Goal: Task Accomplishment & Management: Use online tool/utility

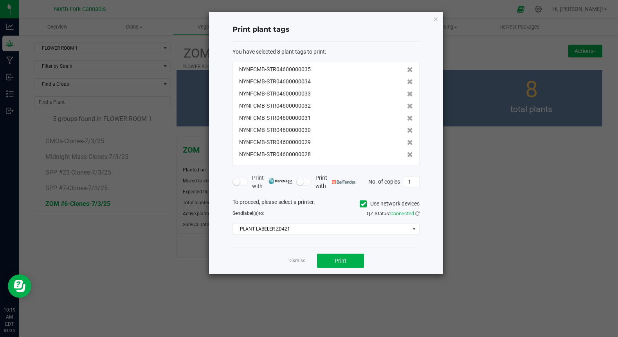
click at [117, 288] on ngb-modal-window "Print plant tags You have selected 8 plant tags to print : NYNFCMB-STR046000000…" at bounding box center [312, 168] width 624 height 337
click at [293, 262] on link "Dismiss" at bounding box center [297, 261] width 17 height 7
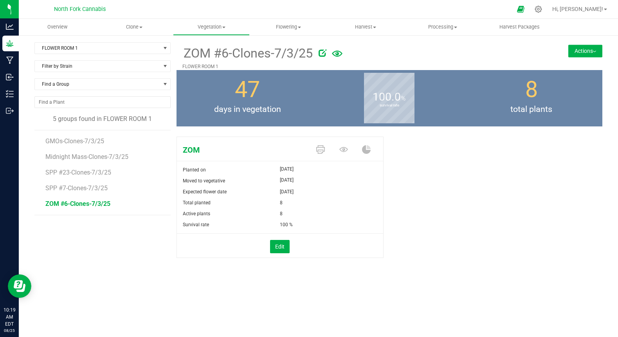
click at [578, 54] on button "Actions" at bounding box center [586, 51] width 34 height 13
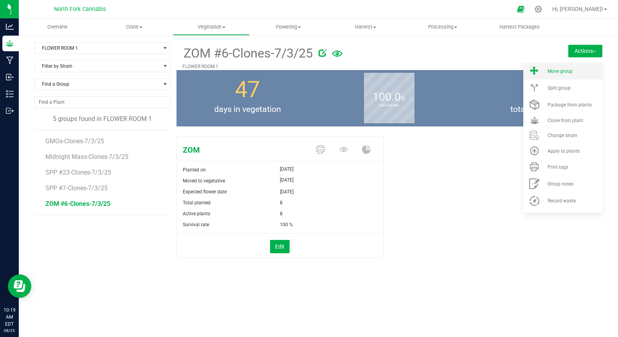
click at [562, 73] on span "Move group" at bounding box center [560, 71] width 25 height 5
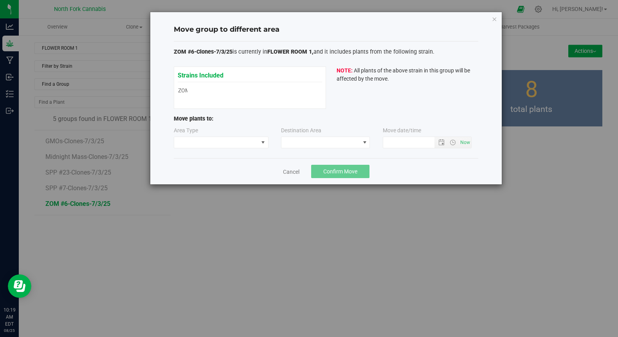
type input "[DATE] 10:19 AM"
click at [238, 141] on span at bounding box center [216, 142] width 84 height 11
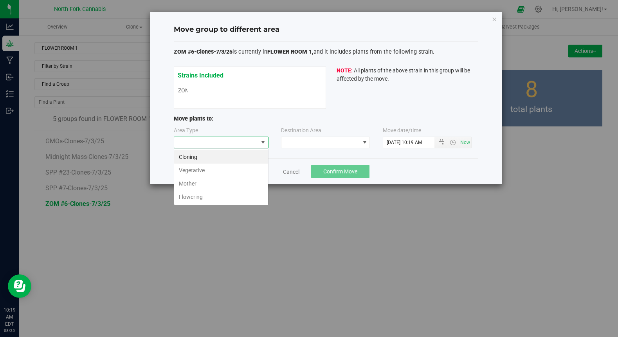
scroll to position [12, 95]
click at [179, 264] on div "Move group to different area ZOM #6-Clones-7/3/25 is currently in FLOWER ROOM 1…" at bounding box center [312, 168] width 624 height 337
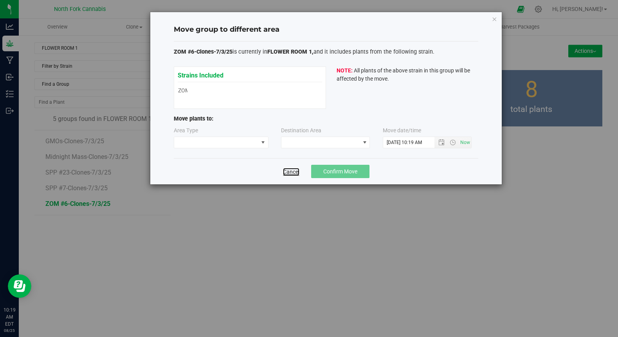
click at [294, 173] on link "Cancel" at bounding box center [291, 172] width 16 height 8
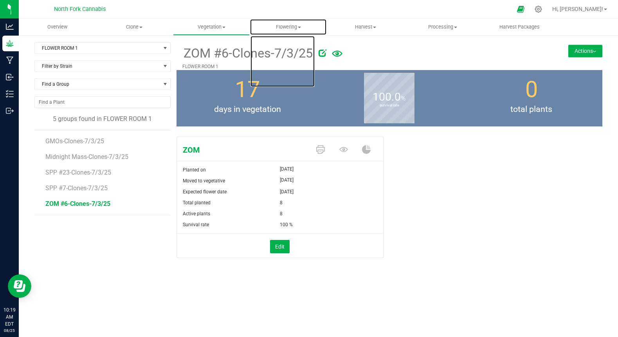
click at [289, 26] on span "Flowering" at bounding box center [288, 26] width 76 height 7
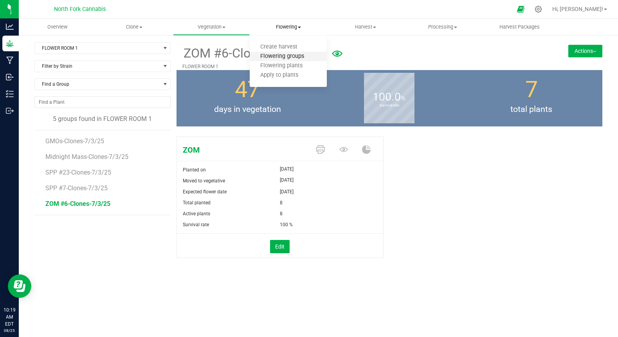
click at [274, 56] on span "Flowering groups" at bounding box center [282, 56] width 65 height 7
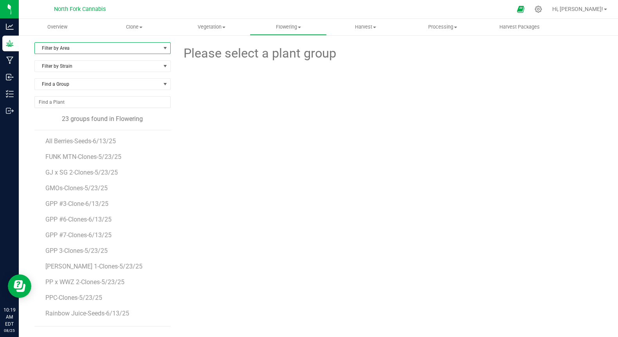
click at [103, 51] on span "Filter by Area" at bounding box center [98, 48] width 126 height 11
click at [93, 71] on li "FLOWER ROOM 1" at bounding box center [102, 73] width 135 height 12
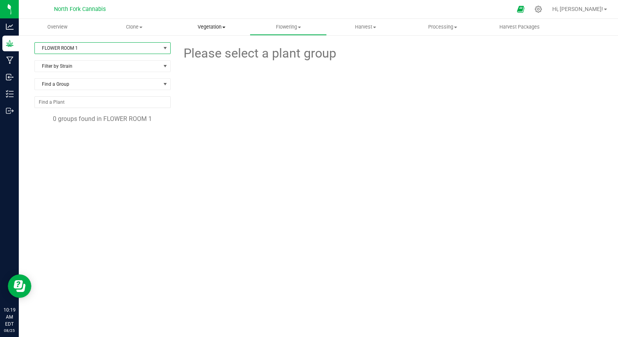
click at [217, 29] on span "Vegetation" at bounding box center [211, 26] width 76 height 7
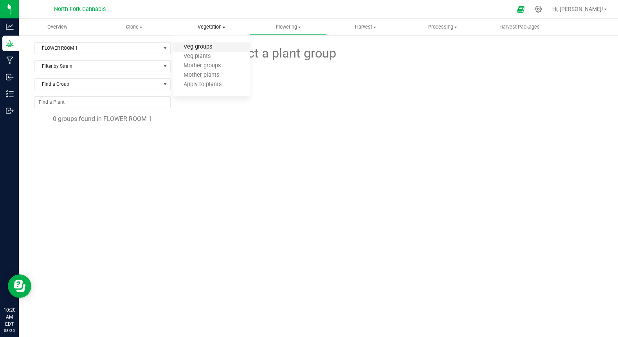
click at [202, 51] on span "Veg groups" at bounding box center [198, 47] width 50 height 7
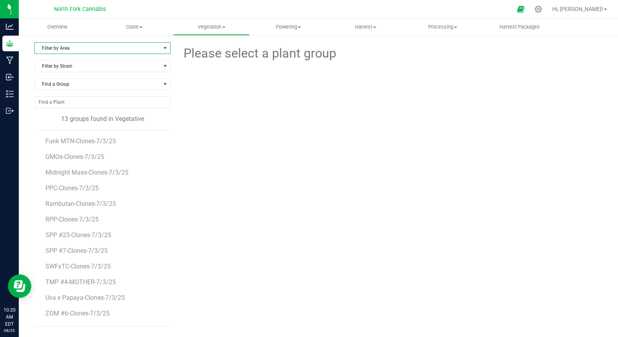
click at [81, 53] on span "Filter by Area" at bounding box center [98, 48] width 126 height 11
click at [75, 67] on li "FLOWER ROOM 1" at bounding box center [102, 73] width 135 height 12
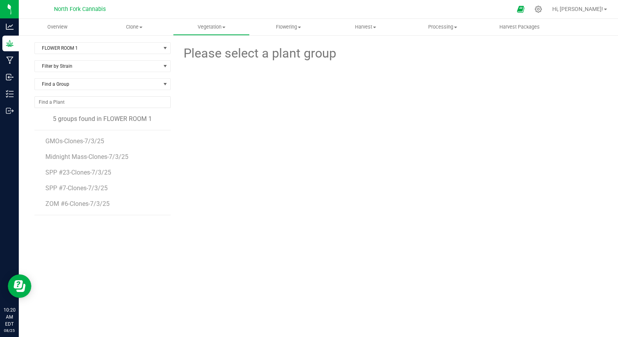
click at [75, 67] on body "Analytics Grow Manufacturing Inbound Inventory Outbound 10:20 AM EDT [DATE] 08/…" at bounding box center [309, 168] width 618 height 337
click at [76, 141] on span "GMOs-Clones-7/3/25" at bounding box center [75, 140] width 60 height 7
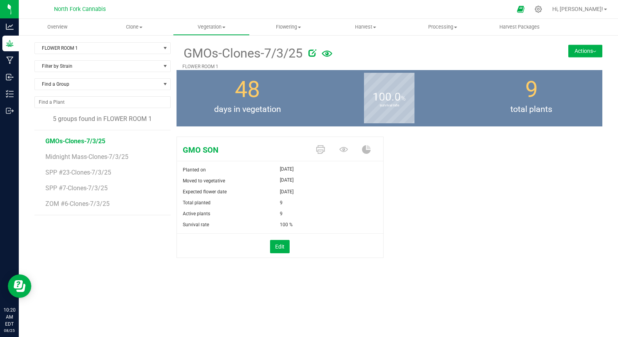
click at [581, 49] on button "Actions" at bounding box center [586, 51] width 34 height 13
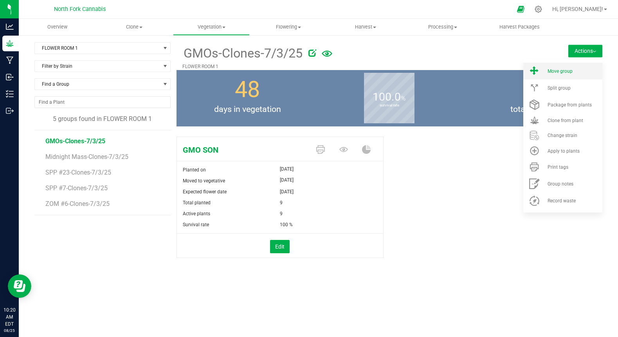
click at [553, 78] on li "Move group" at bounding box center [563, 71] width 79 height 17
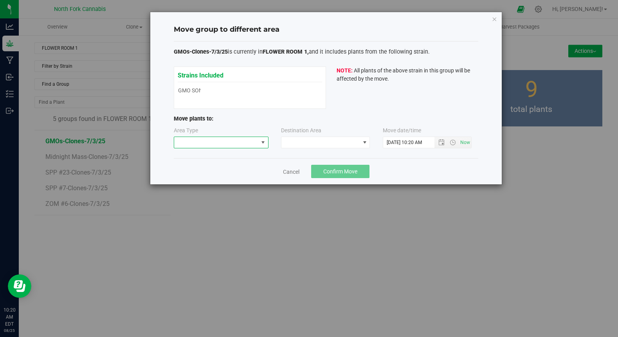
click at [206, 146] on span at bounding box center [216, 142] width 84 height 11
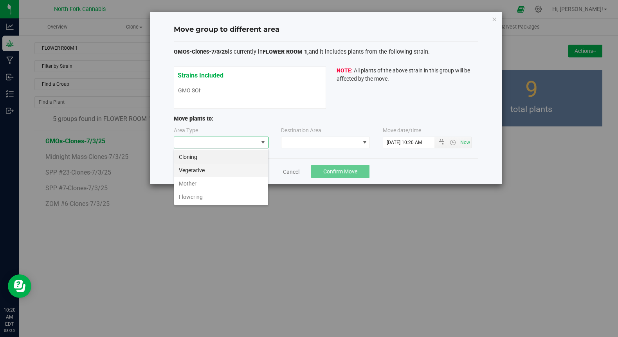
scroll to position [12, 95]
click at [189, 198] on li "Flowering" at bounding box center [221, 196] width 94 height 13
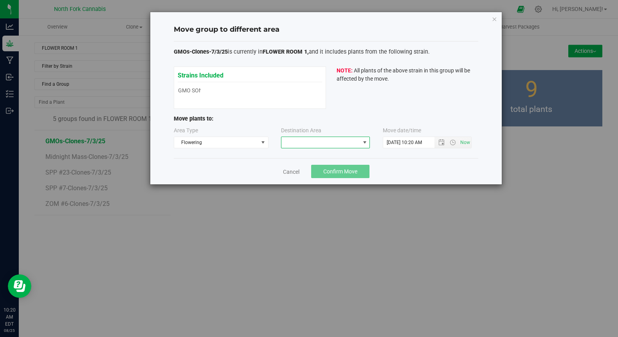
click at [290, 142] on span at bounding box center [321, 142] width 78 height 11
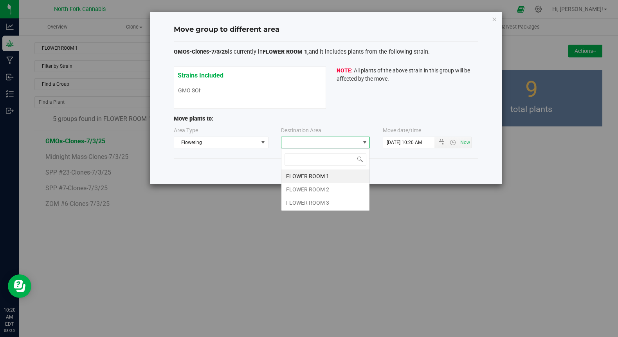
scroll to position [12, 89]
click at [291, 175] on li "FLOWER ROOM 1" at bounding box center [326, 176] width 88 height 13
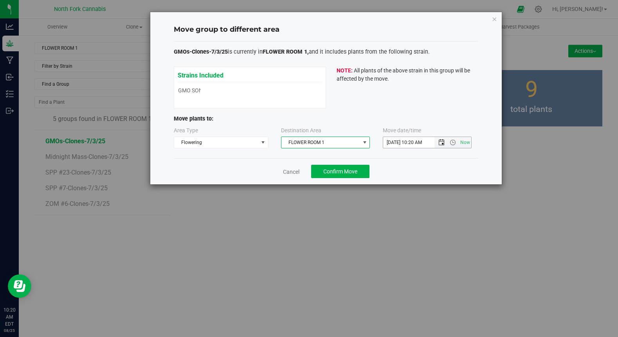
click at [439, 143] on span "Open the date view" at bounding box center [442, 142] width 6 height 6
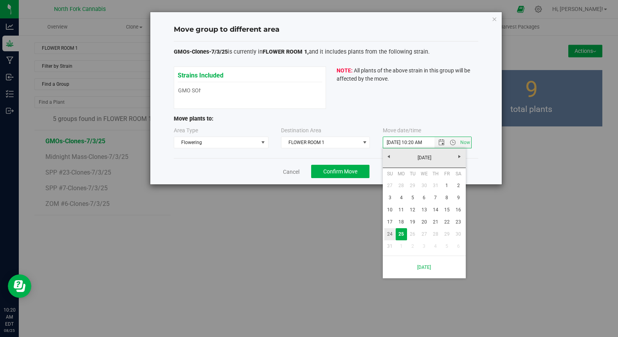
click at [390, 233] on link "24" at bounding box center [390, 234] width 11 height 12
type input "[DATE] 10:20 AM"
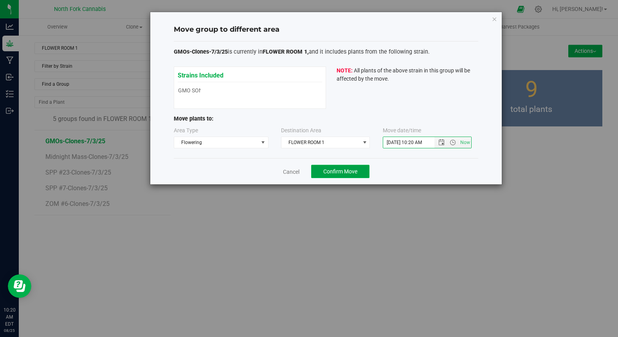
click at [331, 170] on span "Confirm Move" at bounding box center [340, 171] width 34 height 6
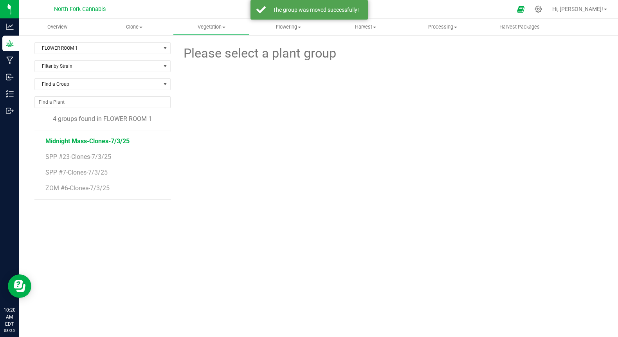
click at [94, 142] on span "Midnight Mass-Clones-7/3/25" at bounding box center [87, 140] width 84 height 7
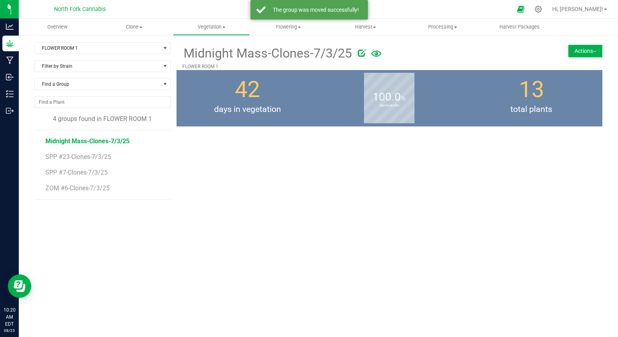
click at [590, 53] on button "Actions" at bounding box center [586, 51] width 34 height 13
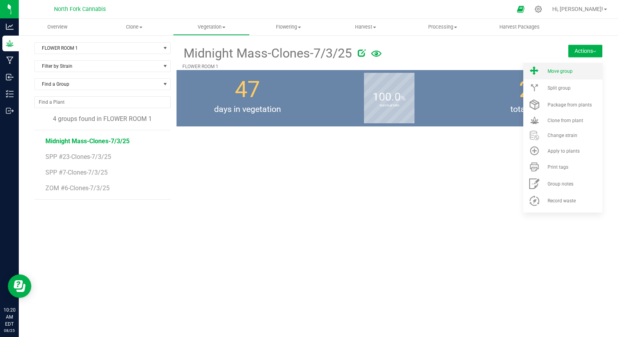
click at [577, 69] on div "Move group" at bounding box center [574, 71] width 53 height 5
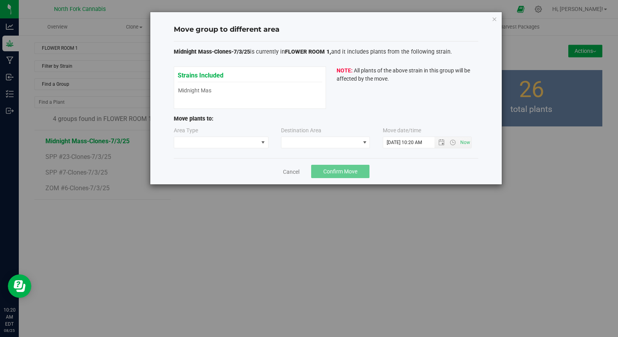
click at [249, 133] on div "Area Type" at bounding box center [222, 137] width 96 height 22
click at [244, 139] on span at bounding box center [216, 142] width 84 height 11
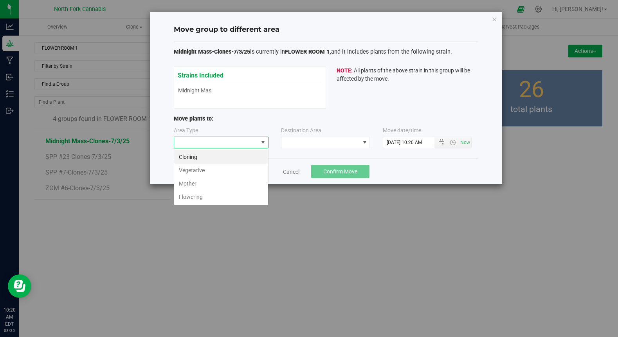
scroll to position [12, 95]
click at [200, 196] on li "Flowering" at bounding box center [221, 196] width 94 height 13
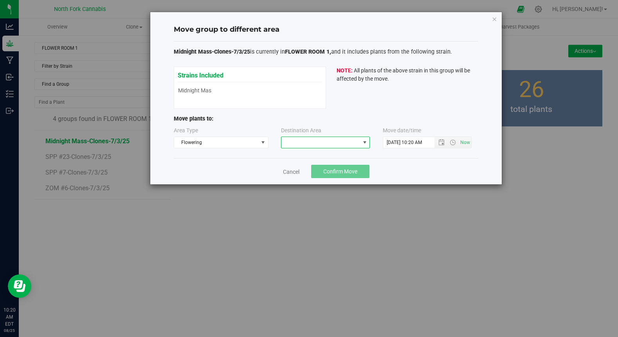
click at [300, 148] on span at bounding box center [325, 143] width 89 height 12
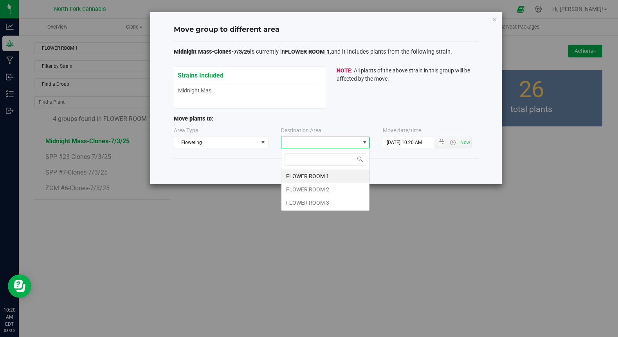
scroll to position [12, 89]
click at [301, 174] on li "FLOWER ROOM 1" at bounding box center [326, 176] width 88 height 13
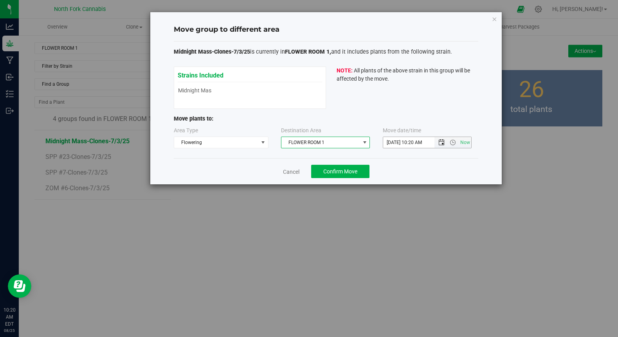
click at [441, 143] on span "Open the date view" at bounding box center [442, 142] width 6 height 6
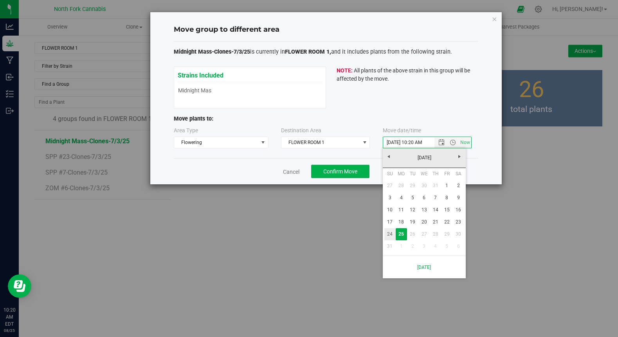
click at [389, 234] on link "24" at bounding box center [390, 234] width 11 height 12
type input "[DATE] 10:20 AM"
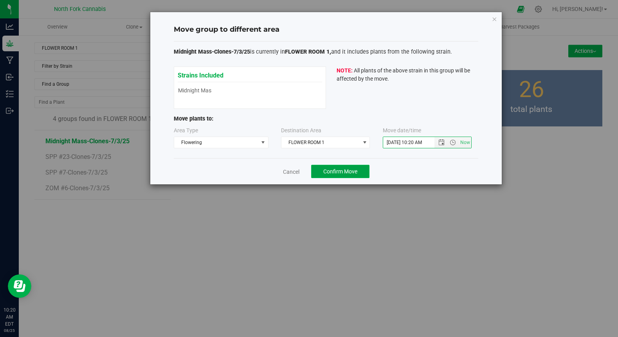
click at [339, 172] on span "Confirm Move" at bounding box center [340, 171] width 34 height 6
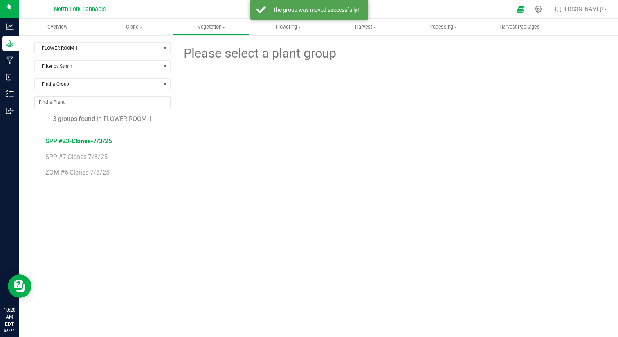
click at [85, 143] on span "SPP #23-Clones-7/3/25" at bounding box center [78, 140] width 67 height 7
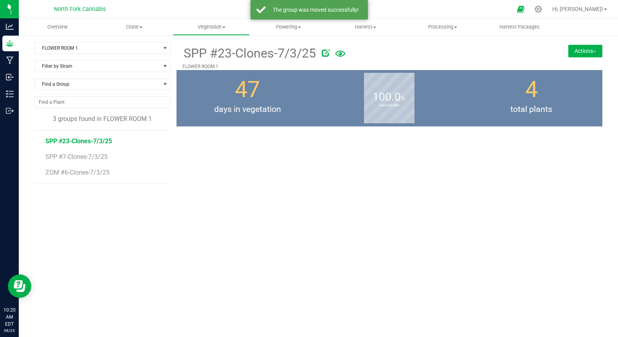
click at [571, 55] on button "Actions" at bounding box center [586, 51] width 34 height 13
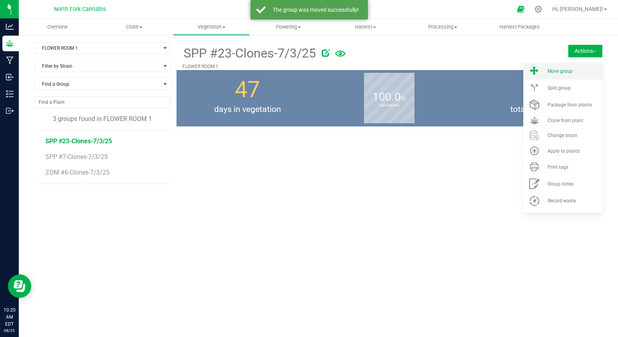
click at [562, 74] on span "Move group" at bounding box center [560, 71] width 25 height 5
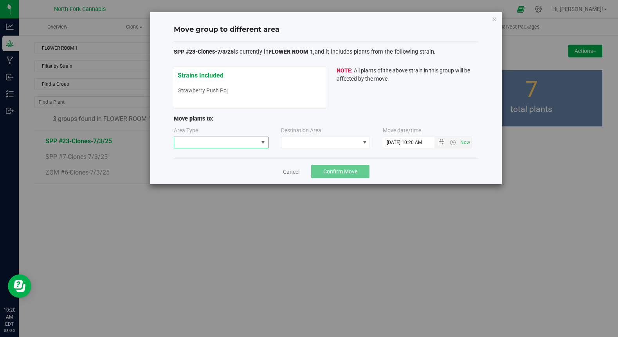
click at [235, 143] on span at bounding box center [216, 142] width 84 height 11
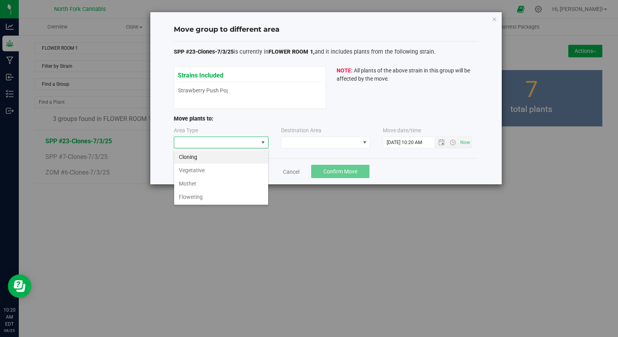
scroll to position [12, 95]
click at [203, 196] on li "Flowering" at bounding box center [221, 196] width 94 height 13
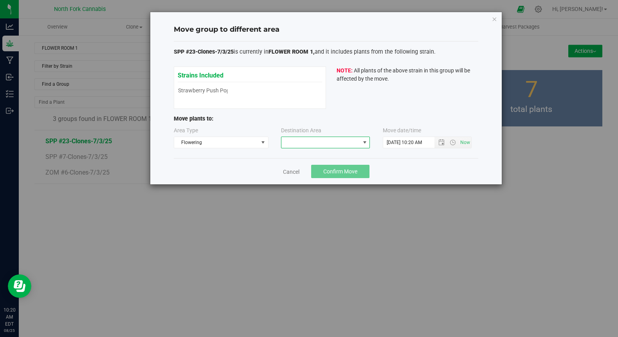
click at [317, 142] on span at bounding box center [321, 142] width 78 height 11
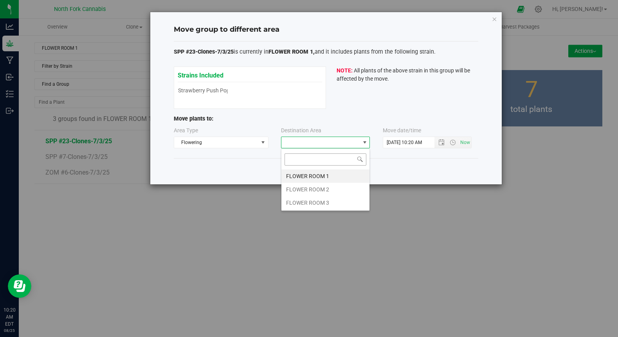
scroll to position [12, 89]
click at [301, 177] on li "FLOWER ROOM 1" at bounding box center [326, 176] width 88 height 13
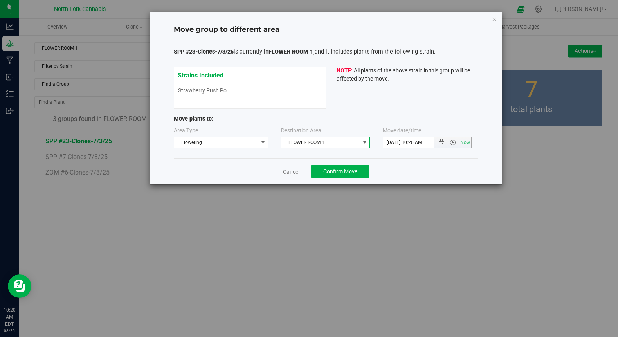
click at [442, 147] on span "Now" at bounding box center [453, 142] width 37 height 11
click at [439, 142] on span "Open the date view" at bounding box center [442, 142] width 6 height 6
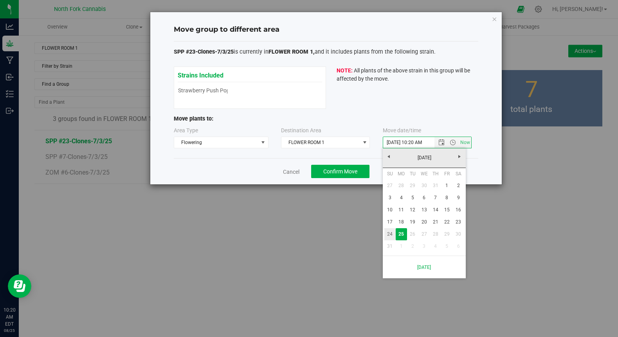
click at [388, 230] on link "24" at bounding box center [390, 234] width 11 height 12
type input "[DATE] 10:20 AM"
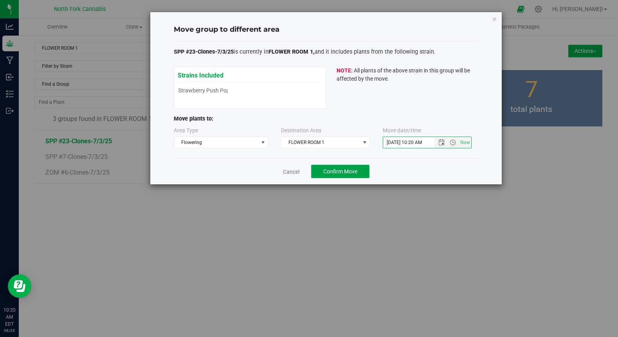
click at [336, 176] on button "Confirm Move" at bounding box center [340, 171] width 58 height 13
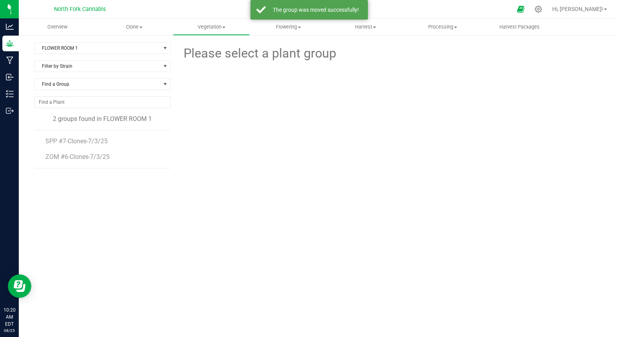
click at [86, 141] on span "SPP #7-Clones-7/3/25" at bounding box center [76, 140] width 62 height 7
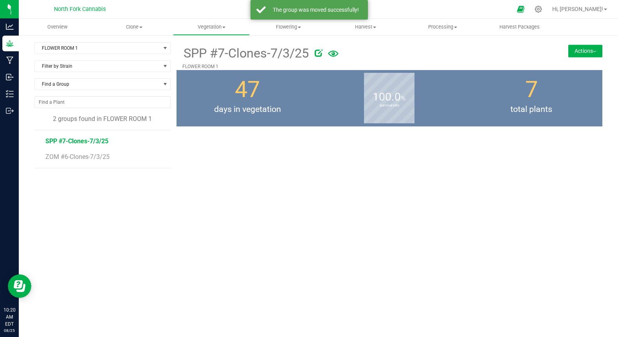
click at [592, 50] on button "Actions" at bounding box center [586, 51] width 34 height 13
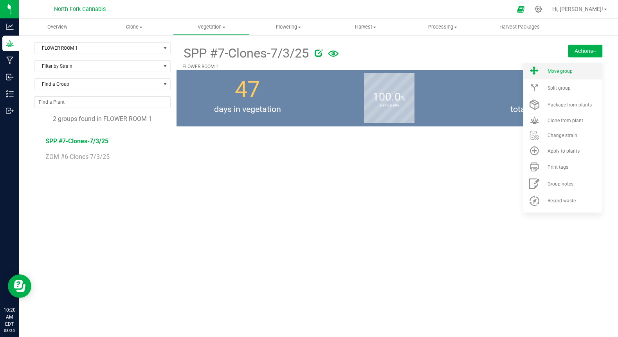
click at [562, 71] on span "Move group" at bounding box center [560, 71] width 25 height 5
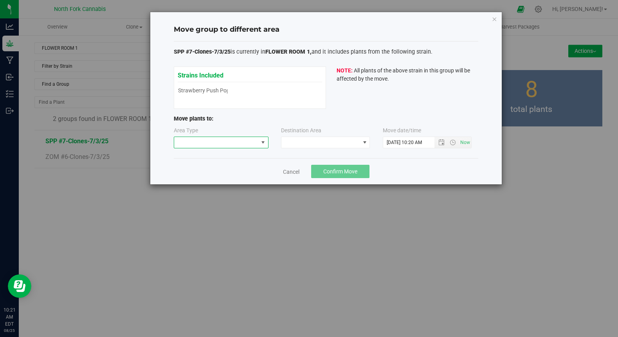
click at [239, 143] on span at bounding box center [216, 142] width 84 height 11
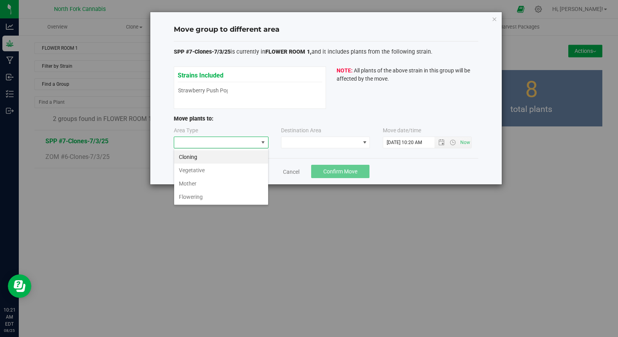
scroll to position [12, 95]
click at [200, 203] on li "Flowering" at bounding box center [221, 196] width 94 height 13
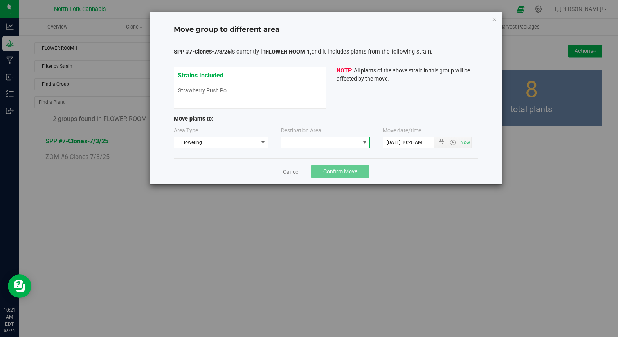
click at [298, 139] on span at bounding box center [321, 142] width 78 height 11
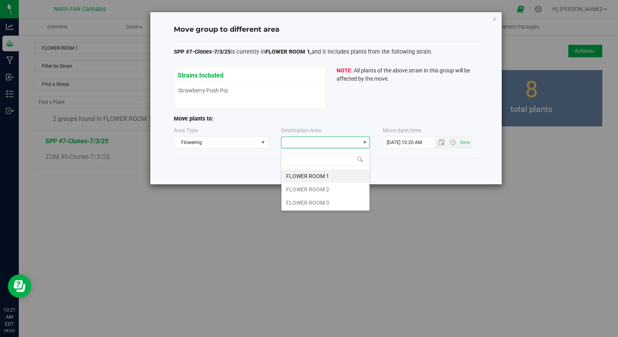
scroll to position [12, 89]
click at [296, 174] on li "FLOWER ROOM 1" at bounding box center [326, 176] width 88 height 13
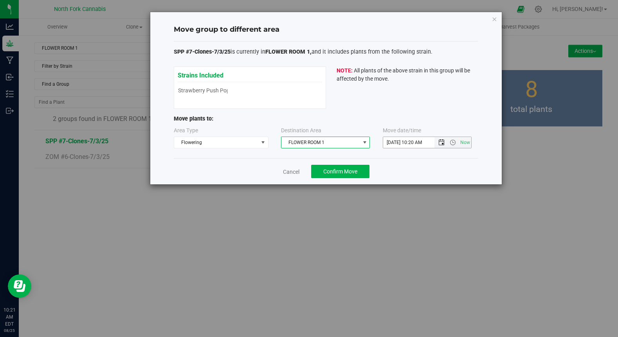
click at [444, 142] on span "Open the date view" at bounding box center [442, 142] width 6 height 6
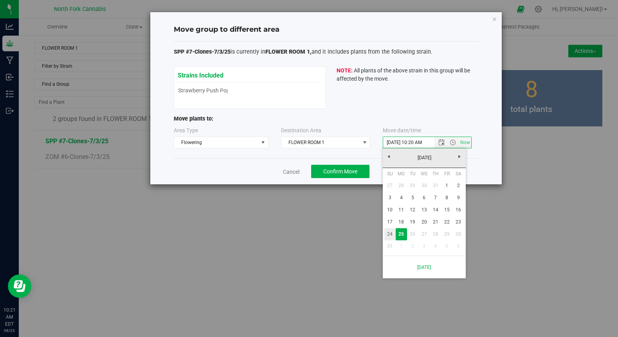
click at [390, 233] on link "24" at bounding box center [390, 234] width 11 height 12
type input "[DATE] 10:20 AM"
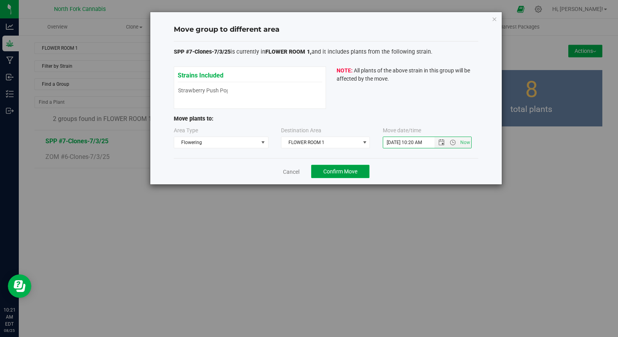
click at [341, 167] on button "Confirm Move" at bounding box center [340, 171] width 58 height 13
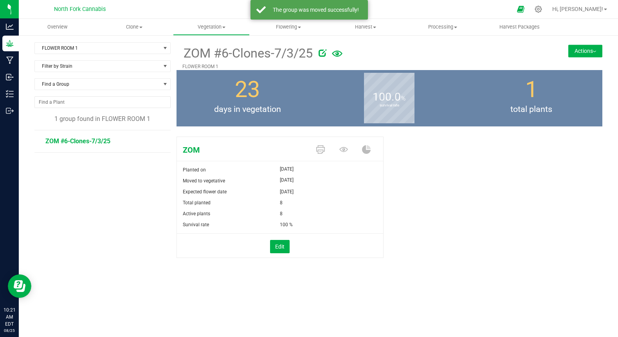
click at [90, 143] on span "ZOM #6-Clones-7/3/25" at bounding box center [77, 140] width 65 height 7
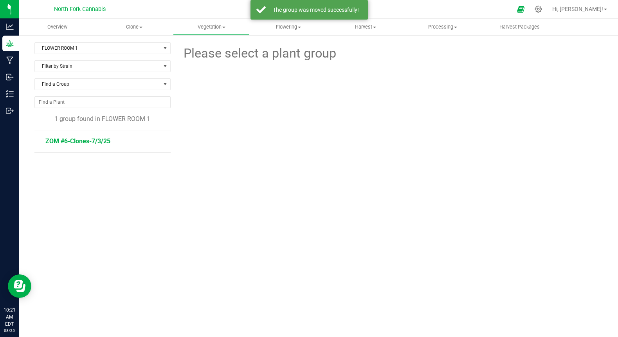
click at [90, 143] on span "ZOM #6-Clones-7/3/25" at bounding box center [77, 140] width 65 height 7
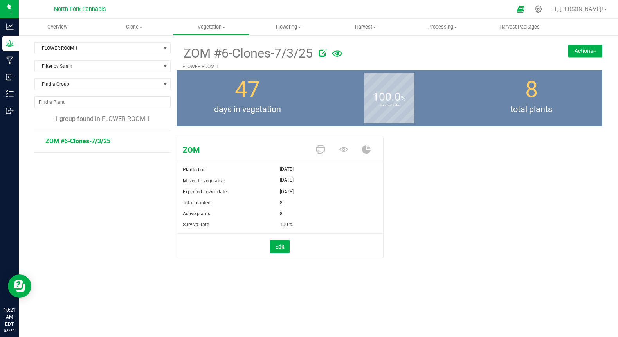
click at [585, 50] on button "Actions" at bounding box center [586, 51] width 34 height 13
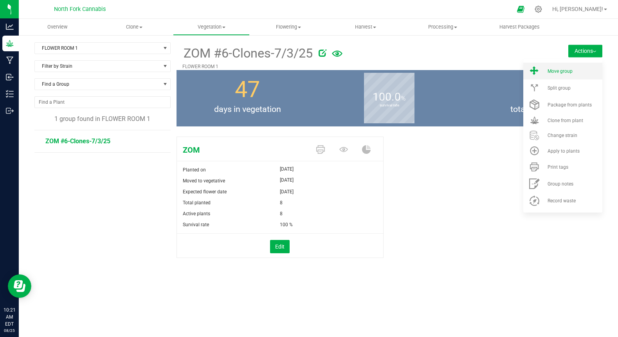
click at [570, 76] on li "Move group" at bounding box center [563, 71] width 79 height 17
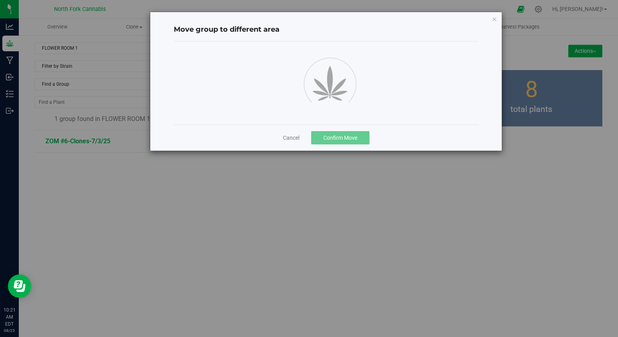
drag, startPoint x: 570, startPoint y: 76, endPoint x: 540, endPoint y: 79, distance: 30.0
click at [570, 76] on div "Move group to different area Cancel Confirm Move" at bounding box center [312, 168] width 624 height 337
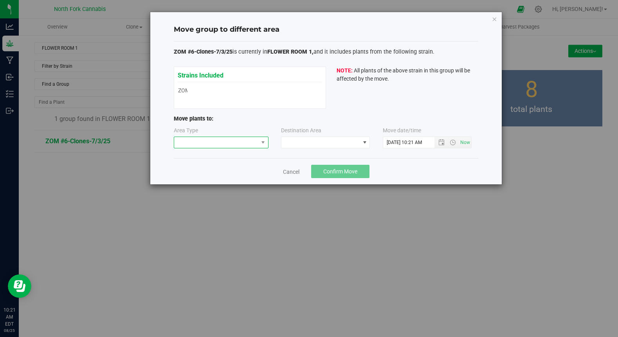
click at [258, 147] on span at bounding box center [263, 142] width 10 height 11
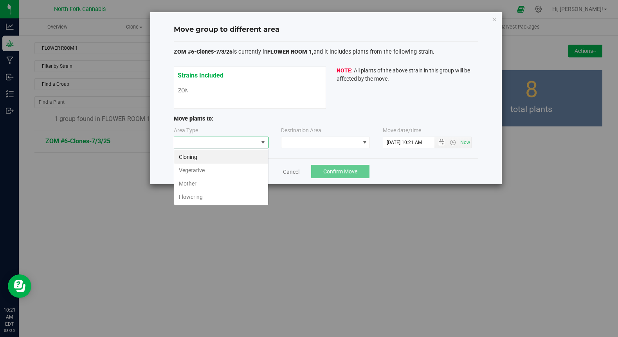
scroll to position [12, 95]
click at [216, 198] on li "Flowering" at bounding box center [221, 196] width 94 height 13
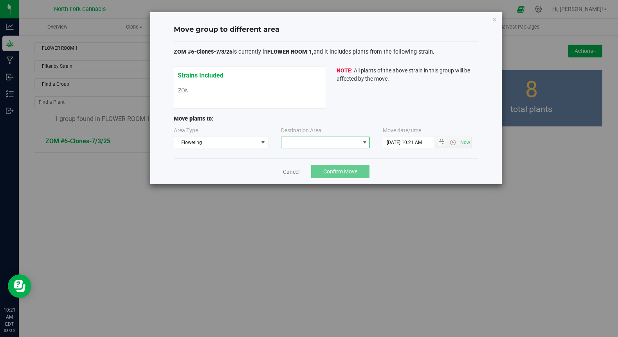
click at [298, 140] on span at bounding box center [321, 142] width 78 height 11
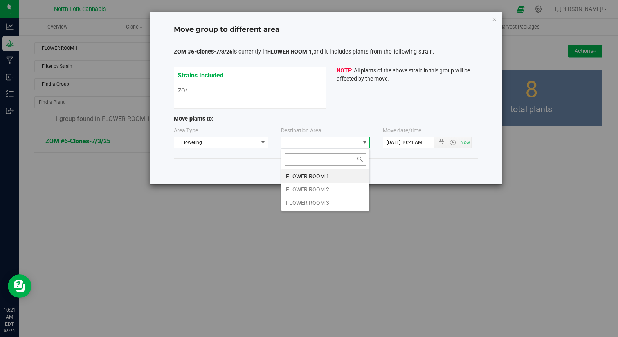
scroll to position [12, 89]
click at [290, 176] on li "FLOWER ROOM 1" at bounding box center [326, 176] width 88 height 13
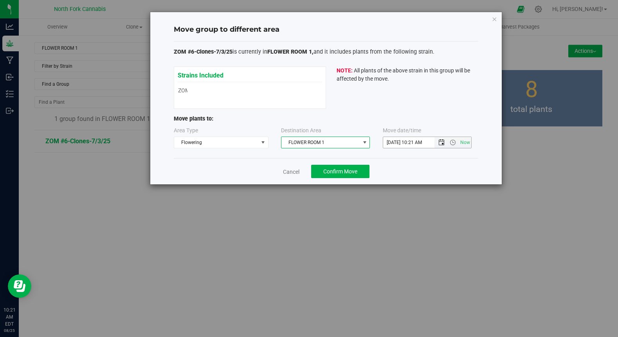
click at [440, 143] on span "Open the date view" at bounding box center [442, 142] width 6 height 6
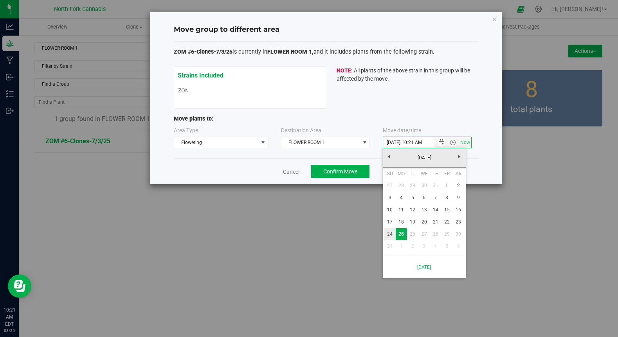
click at [389, 232] on link "24" at bounding box center [390, 234] width 11 height 12
type input "[DATE] 10:21 AM"
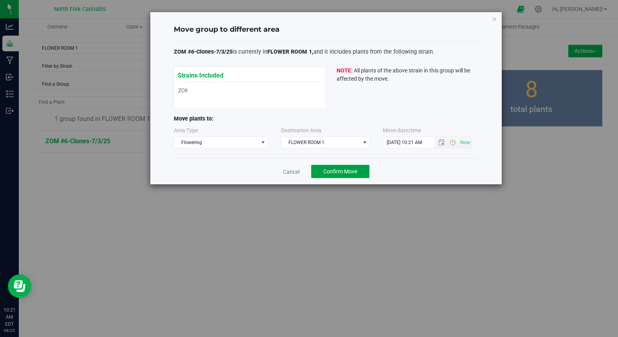
click at [319, 166] on button "Confirm Move" at bounding box center [340, 171] width 58 height 13
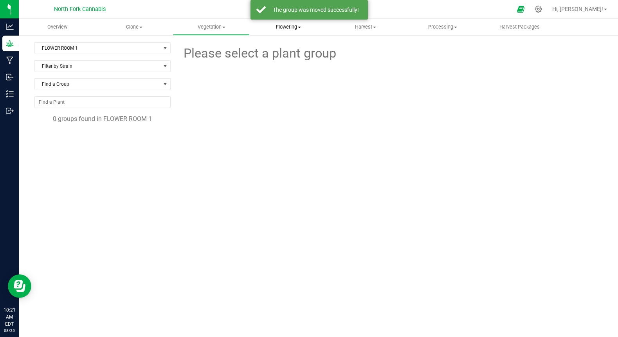
click at [288, 27] on span "Flowering" at bounding box center [288, 26] width 76 height 7
click at [279, 54] on span "Flowering groups" at bounding box center [282, 56] width 65 height 7
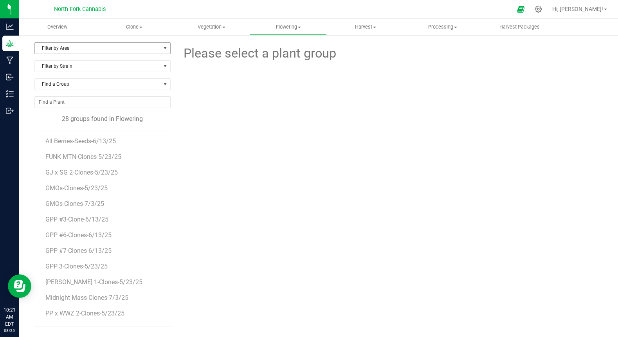
click at [90, 51] on span "Filter by Area" at bounding box center [98, 48] width 126 height 11
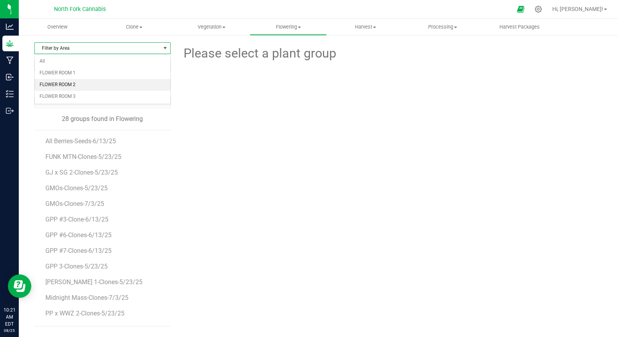
click at [78, 80] on li "FLOWER ROOM 2" at bounding box center [102, 85] width 135 height 12
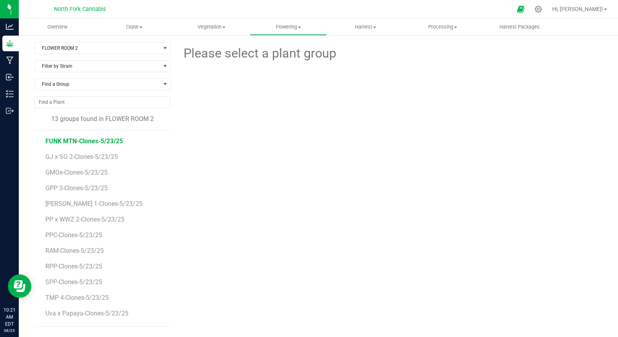
click at [78, 144] on span "FUNK MTN-Clones-5/23/25" at bounding box center [84, 140] width 78 height 7
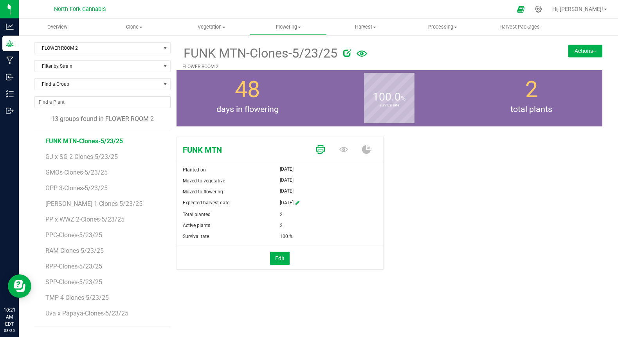
click at [321, 153] on icon at bounding box center [320, 149] width 9 height 9
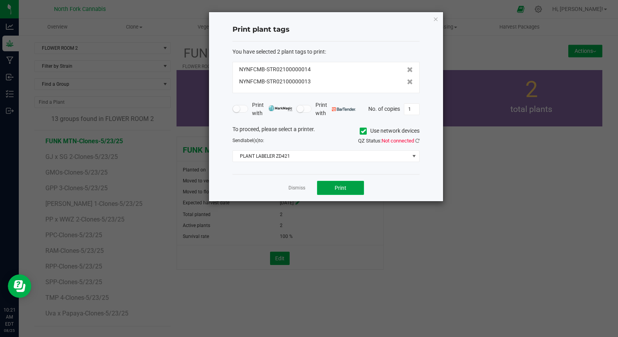
click at [325, 187] on button "Print" at bounding box center [340, 188] width 47 height 14
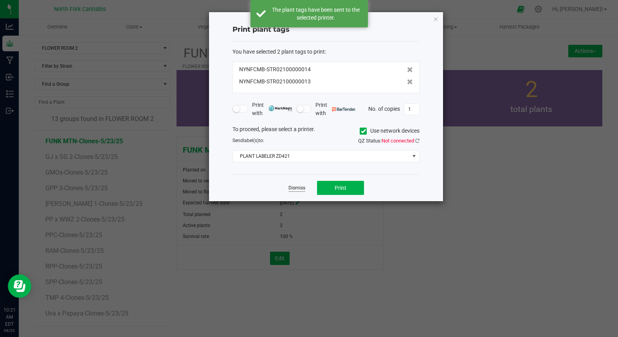
click at [296, 187] on link "Dismiss" at bounding box center [297, 188] width 17 height 7
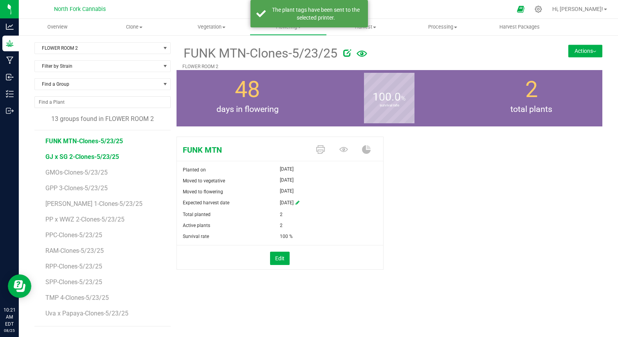
click at [87, 157] on span "GJ x SG 2-Clones-5/23/25" at bounding box center [82, 156] width 74 height 7
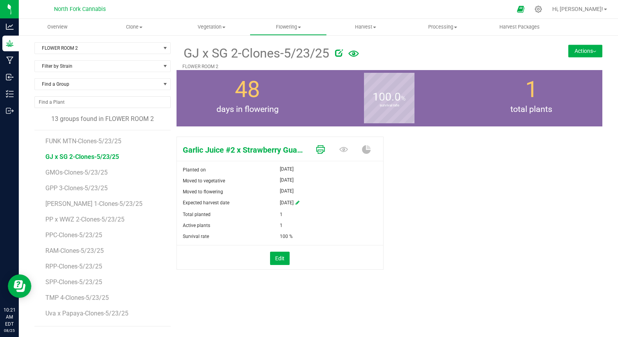
click at [318, 153] on icon at bounding box center [320, 149] width 9 height 9
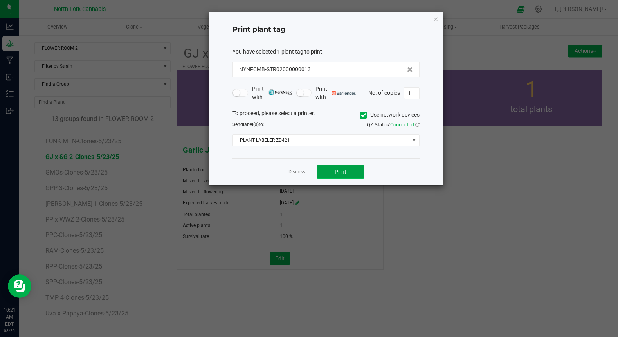
click at [342, 167] on button "Print" at bounding box center [340, 172] width 47 height 14
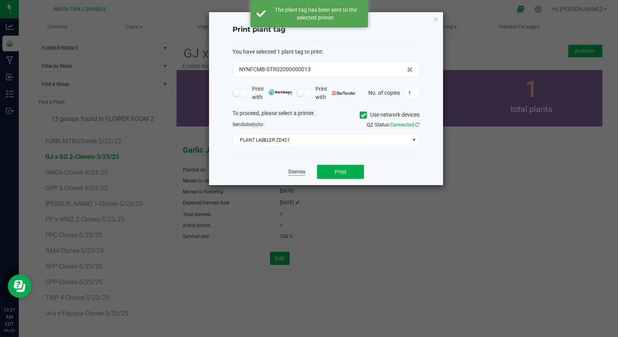
click at [294, 173] on link "Dismiss" at bounding box center [297, 172] width 17 height 7
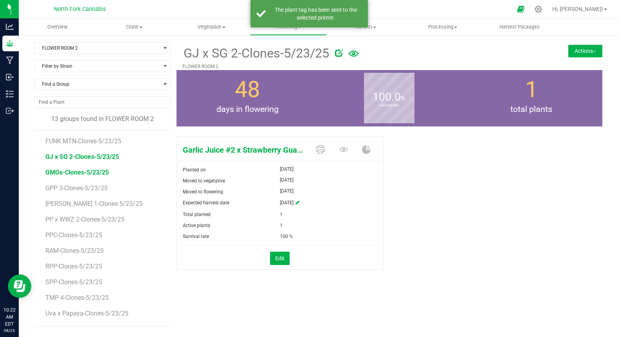
click at [89, 173] on span "GMOs-Clones-5/23/25" at bounding box center [76, 172] width 63 height 7
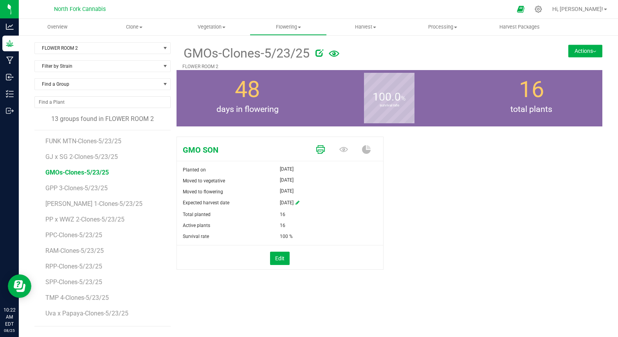
click at [319, 146] on icon at bounding box center [320, 149] width 9 height 9
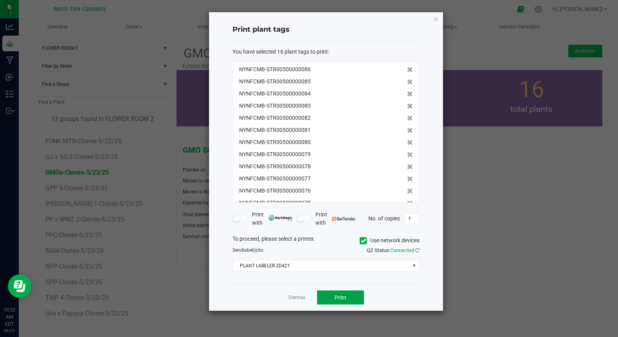
click at [339, 299] on span "Print" at bounding box center [341, 297] width 12 height 6
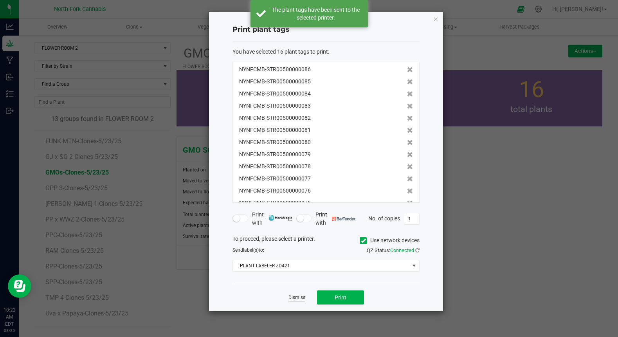
click at [296, 300] on link "Dismiss" at bounding box center [297, 297] width 17 height 7
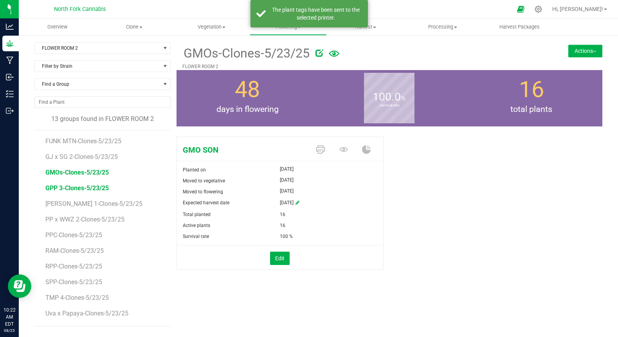
click at [85, 190] on span "GPP 3-Clones-5/23/25" at bounding box center [76, 187] width 63 height 7
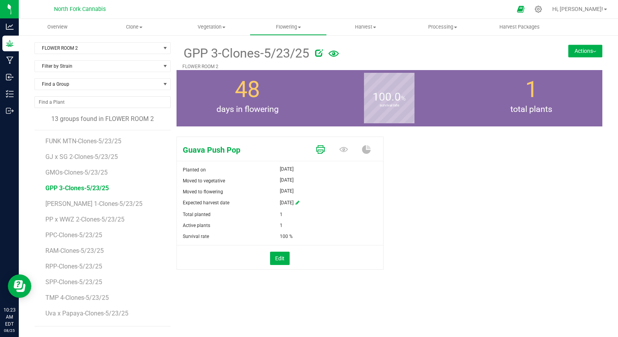
click at [321, 151] on icon at bounding box center [320, 149] width 9 height 9
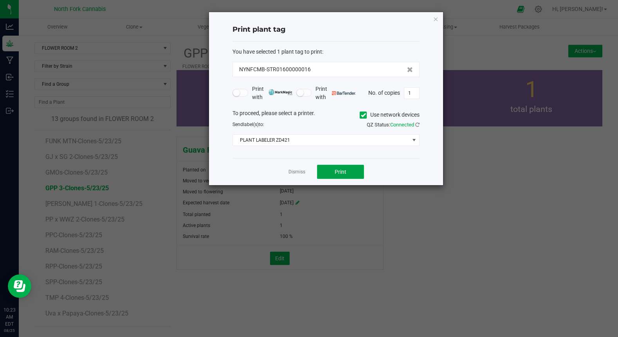
click at [329, 170] on button "Print" at bounding box center [340, 172] width 47 height 14
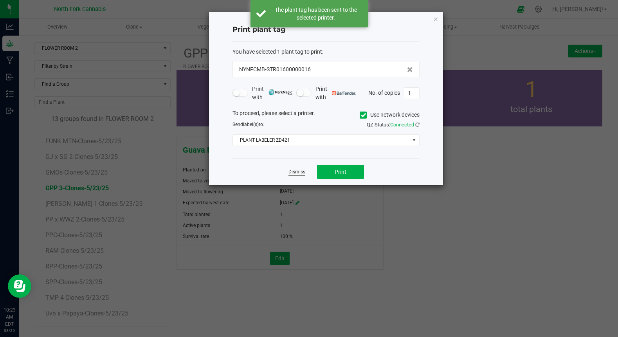
click at [298, 171] on link "Dismiss" at bounding box center [297, 172] width 17 height 7
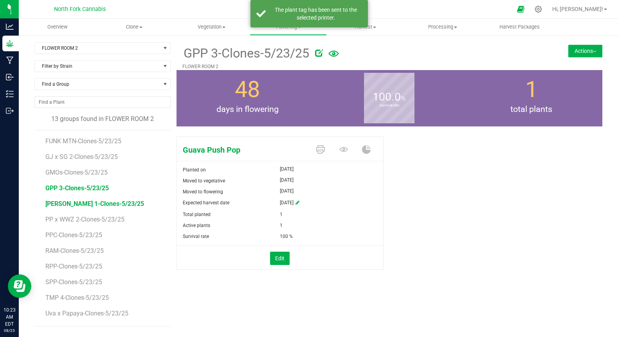
click at [79, 204] on span "[PERSON_NAME] 1-Clones-5/23/25" at bounding box center [94, 203] width 99 height 7
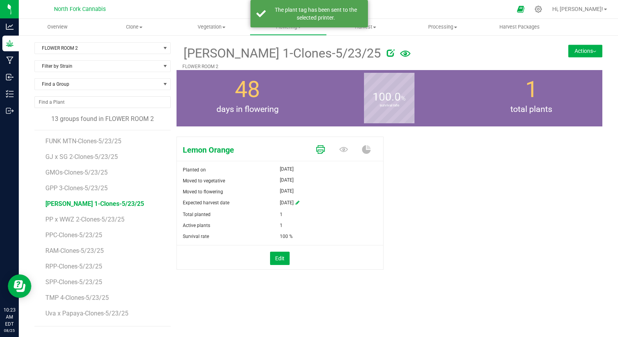
click at [323, 150] on icon at bounding box center [320, 149] width 9 height 9
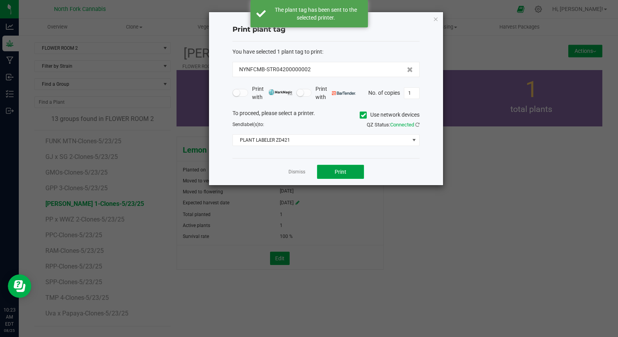
click at [332, 173] on button "Print" at bounding box center [340, 172] width 47 height 14
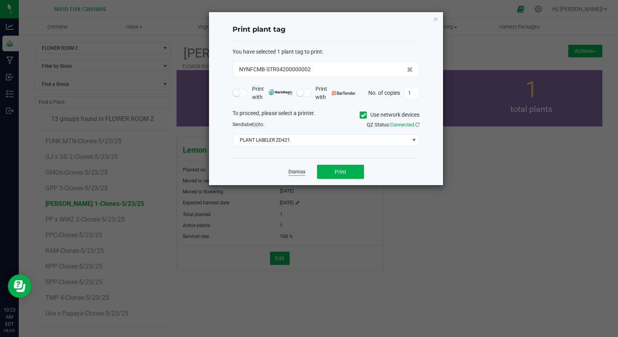
click at [300, 172] on link "Dismiss" at bounding box center [297, 172] width 17 height 7
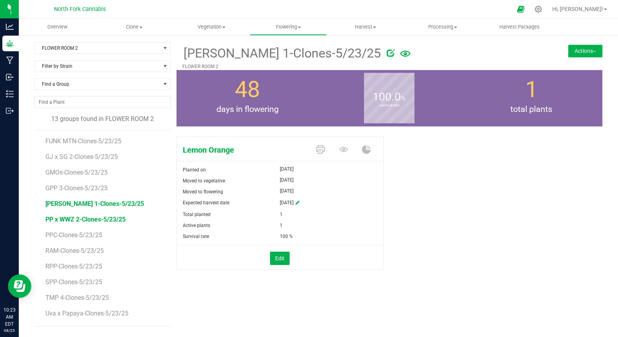
click at [96, 219] on span "PP x WWZ 2-Clones-5/23/25" at bounding box center [85, 219] width 80 height 7
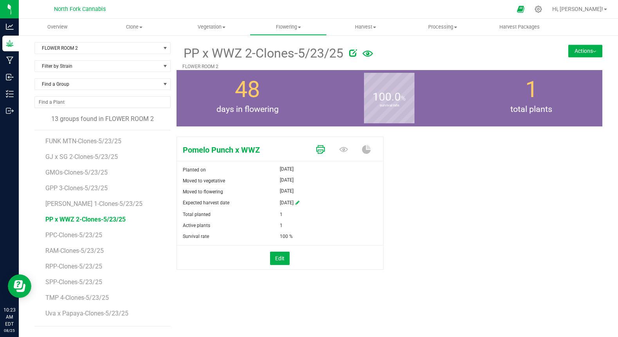
click at [320, 149] on icon at bounding box center [320, 149] width 9 height 9
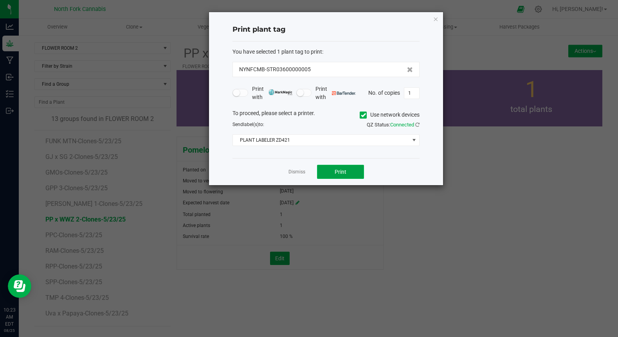
click at [328, 168] on button "Print" at bounding box center [340, 172] width 47 height 14
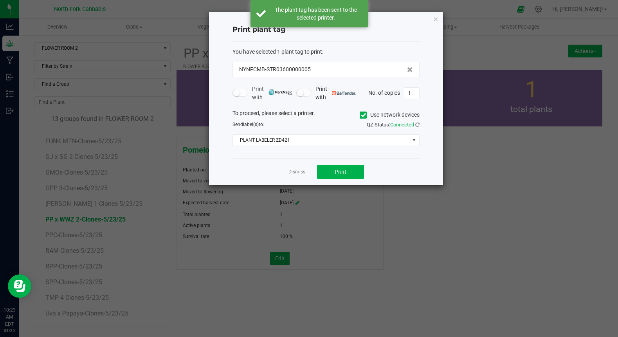
click at [288, 171] on div "Dismiss Print" at bounding box center [326, 171] width 187 height 27
click at [291, 172] on link "Dismiss" at bounding box center [297, 172] width 17 height 7
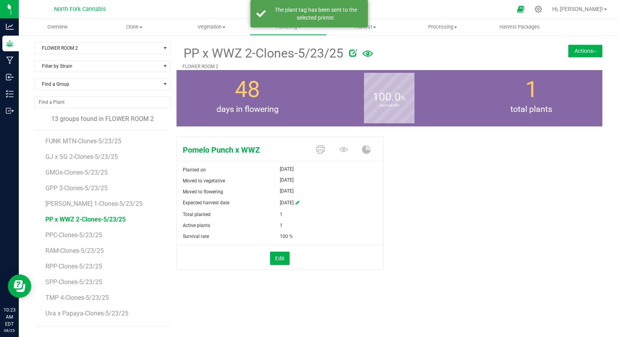
click at [76, 231] on li "PPC-Clones-5/23/25" at bounding box center [105, 232] width 120 height 16
click at [73, 237] on span "PPC-Clones-5/23/25" at bounding box center [74, 234] width 58 height 7
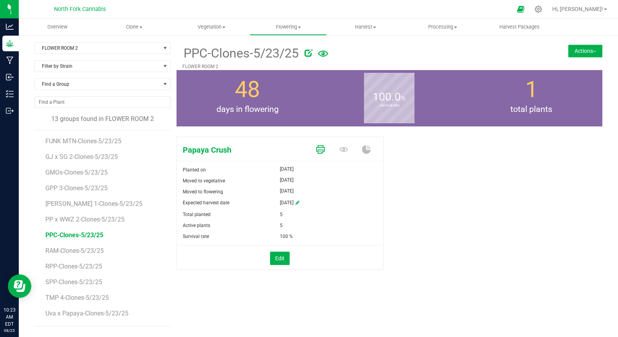
click at [321, 147] on icon at bounding box center [320, 149] width 9 height 9
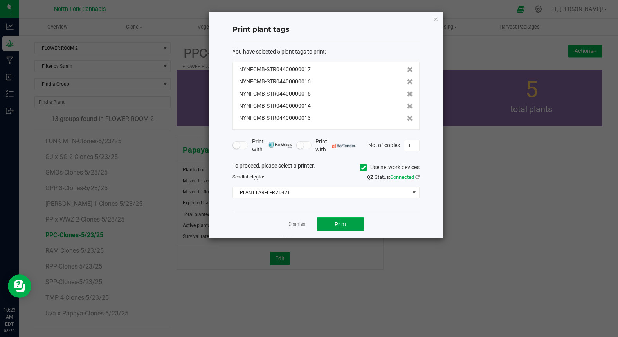
click at [348, 222] on button "Print" at bounding box center [340, 224] width 47 height 14
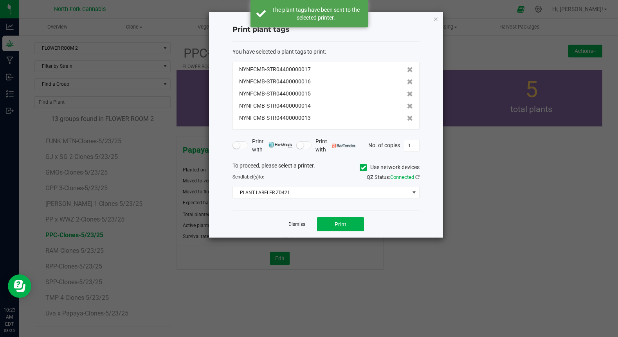
click at [298, 223] on link "Dismiss" at bounding box center [297, 224] width 17 height 7
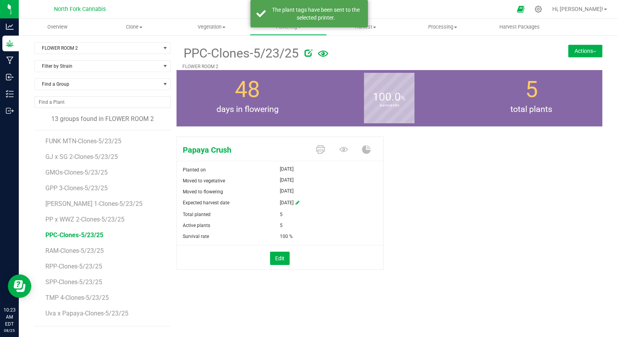
click at [105, 250] on li "RAM-Clones-5/23/25" at bounding box center [105, 248] width 120 height 16
click at [90, 253] on span "RAM-Clones-5/23/25" at bounding box center [75, 250] width 60 height 7
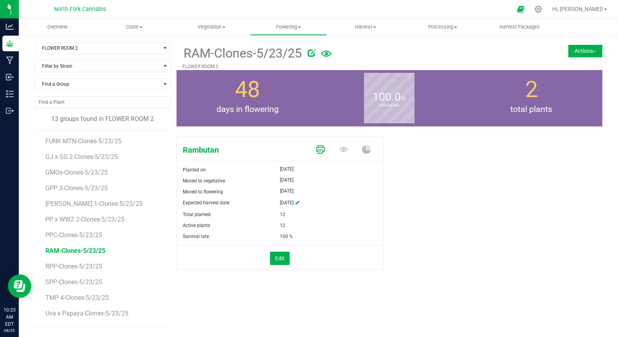
click at [321, 148] on icon at bounding box center [320, 149] width 9 height 9
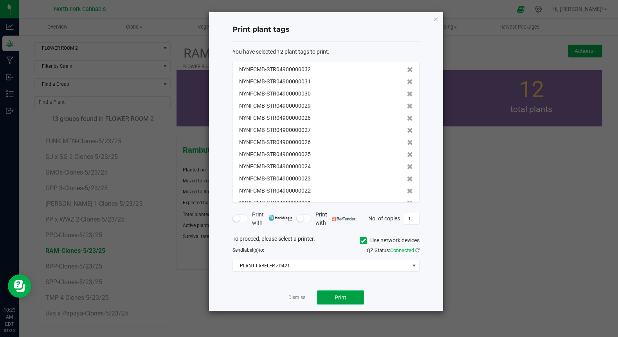
click at [325, 298] on button "Print" at bounding box center [340, 298] width 47 height 14
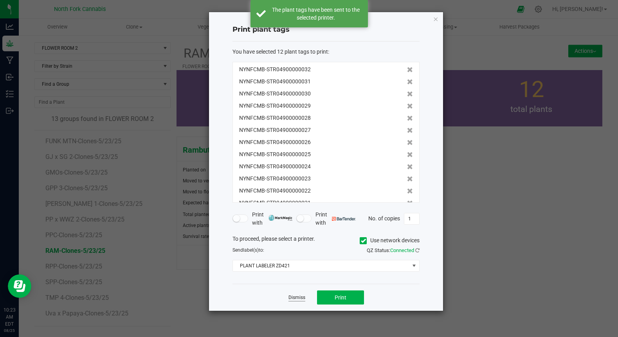
click at [297, 297] on link "Dismiss" at bounding box center [297, 297] width 17 height 7
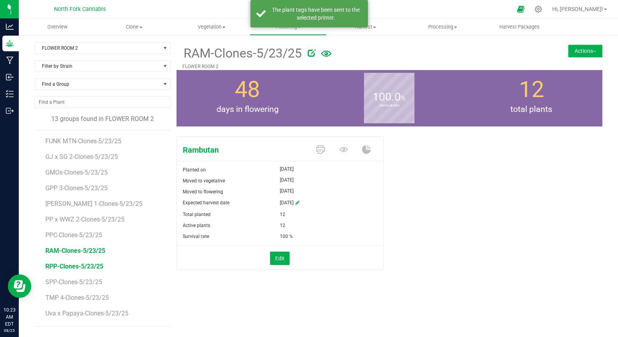
click at [90, 268] on span "RPP-Clones-5/23/25" at bounding box center [74, 266] width 58 height 7
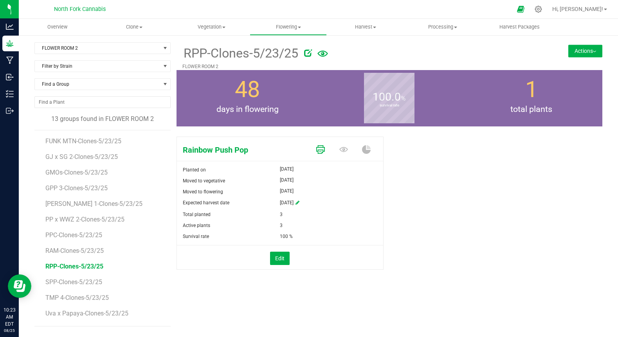
click at [319, 144] on link at bounding box center [320, 150] width 9 height 14
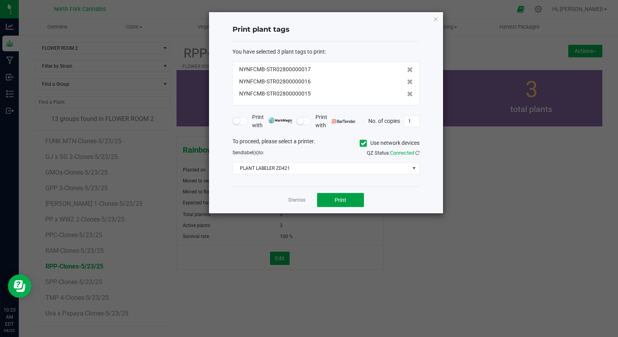
click at [332, 205] on button "Print" at bounding box center [340, 200] width 47 height 14
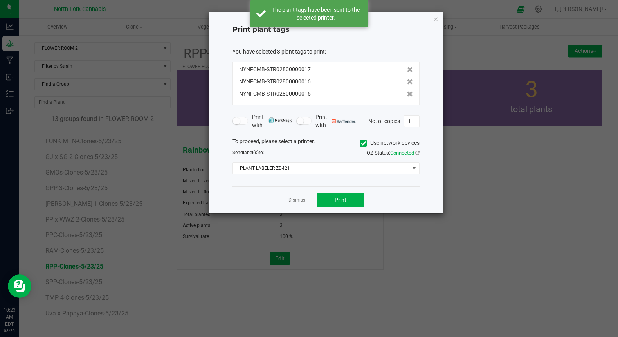
click at [294, 204] on app-cancel-button "Dismiss" at bounding box center [297, 200] width 17 height 8
click at [296, 202] on link "Dismiss" at bounding box center [297, 200] width 17 height 7
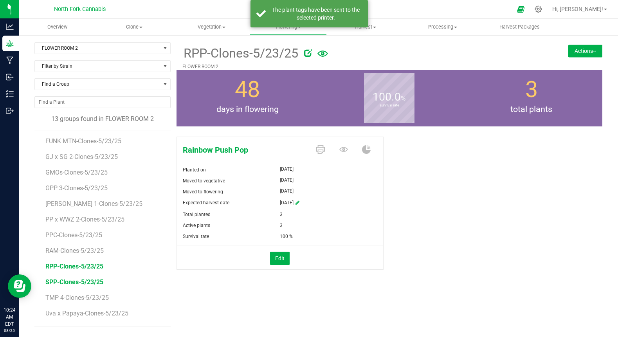
click at [69, 281] on span "SPP-Clones-5/23/25" at bounding box center [74, 281] width 58 height 7
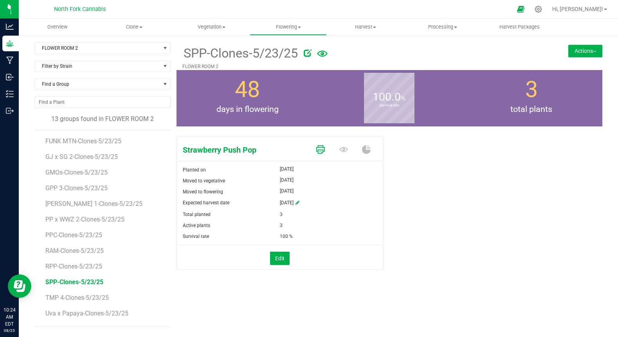
click at [321, 146] on icon at bounding box center [320, 149] width 9 height 9
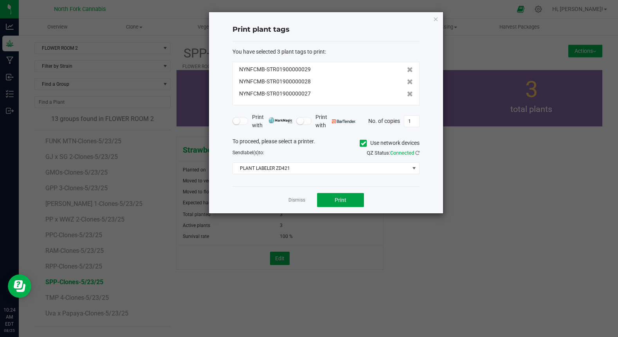
click at [324, 197] on button "Print" at bounding box center [340, 200] width 47 height 14
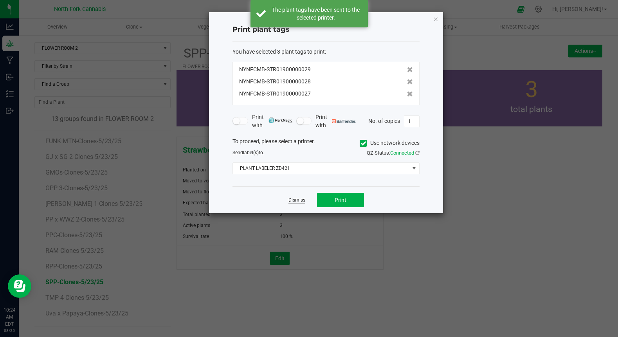
click at [299, 200] on link "Dismiss" at bounding box center [297, 200] width 17 height 7
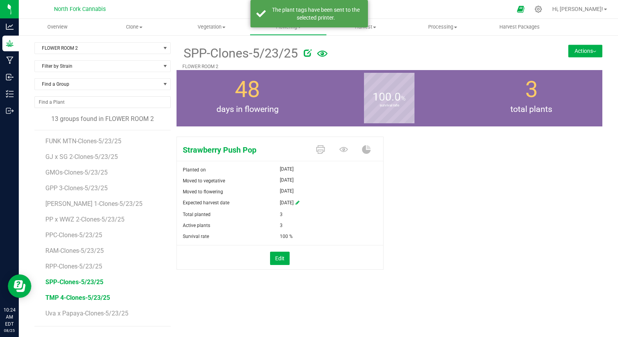
click at [83, 296] on span "TMP 4-Clones-5/23/25" at bounding box center [77, 297] width 65 height 7
click at [318, 148] on icon at bounding box center [320, 149] width 9 height 9
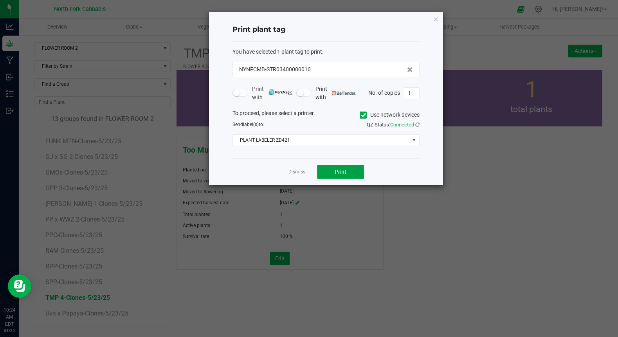
click at [339, 170] on span "Print" at bounding box center [341, 172] width 12 height 6
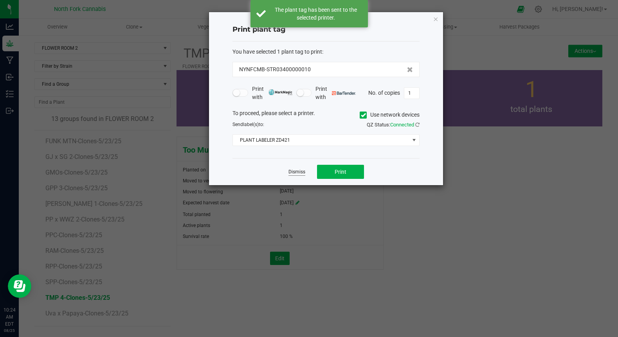
click at [300, 175] on link "Dismiss" at bounding box center [297, 172] width 17 height 7
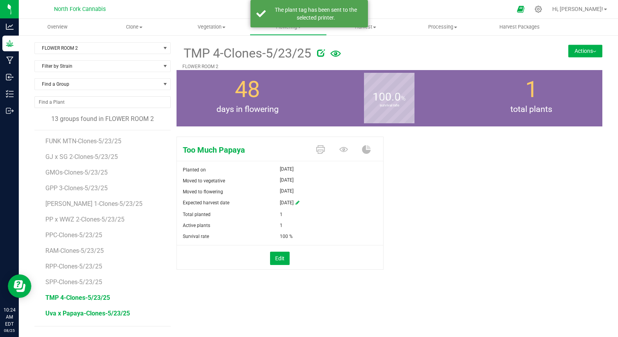
click at [95, 312] on span "Uva x Papaya-Clones-5/23/25" at bounding box center [87, 313] width 85 height 7
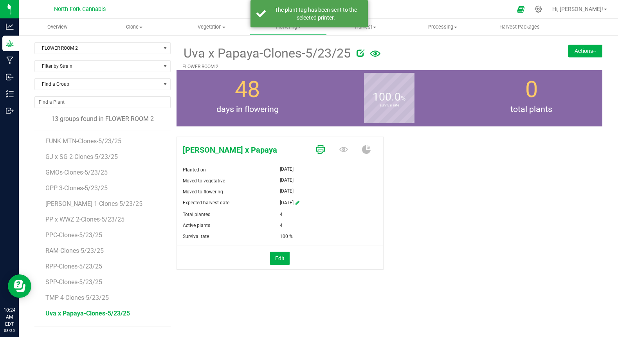
click at [323, 147] on icon at bounding box center [320, 149] width 9 height 9
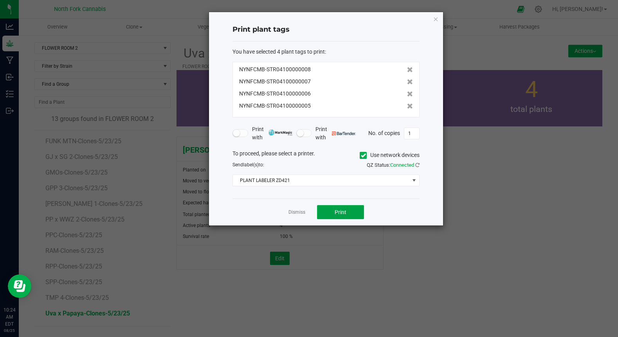
click at [336, 210] on span "Print" at bounding box center [341, 212] width 12 height 6
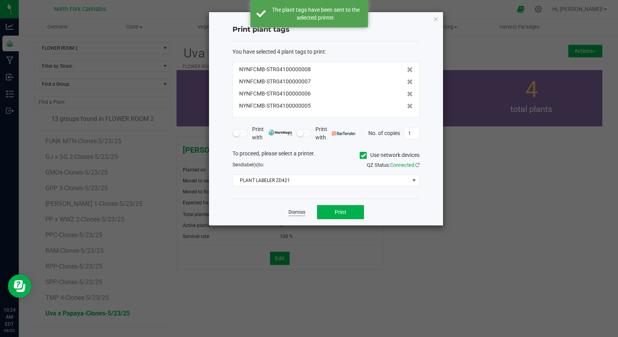
click at [292, 215] on link "Dismiss" at bounding box center [297, 212] width 17 height 7
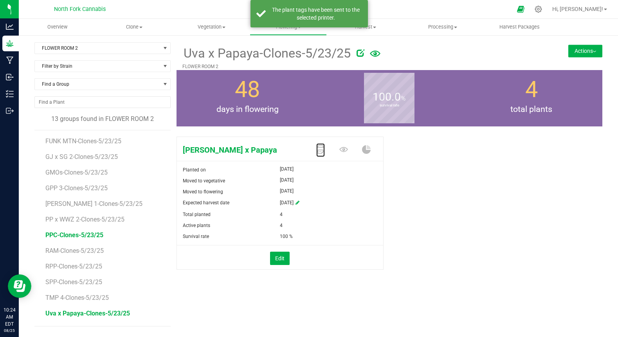
scroll to position [14, 0]
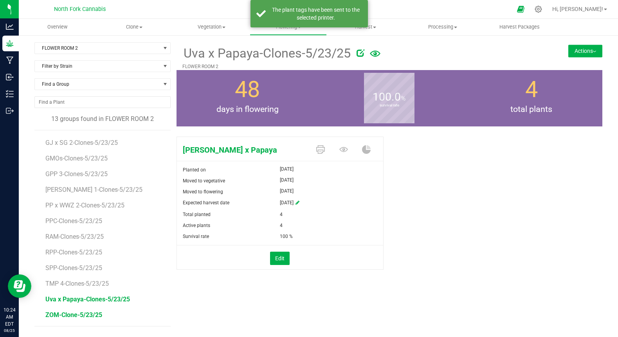
click at [93, 315] on span "ZOM-Clone-5/23/25" at bounding box center [73, 314] width 57 height 7
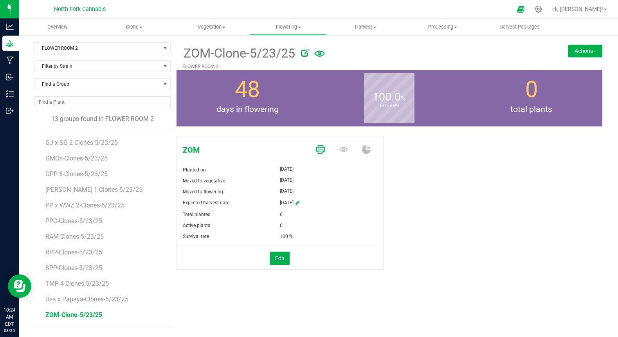
click at [321, 153] on icon at bounding box center [320, 149] width 9 height 9
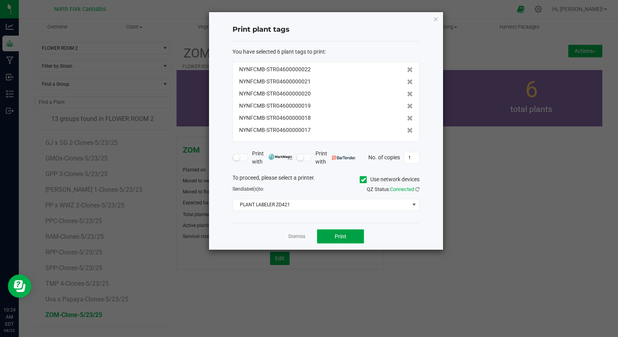
click at [341, 233] on span "Print" at bounding box center [341, 236] width 12 height 6
